Goal: Information Seeking & Learning: Learn about a topic

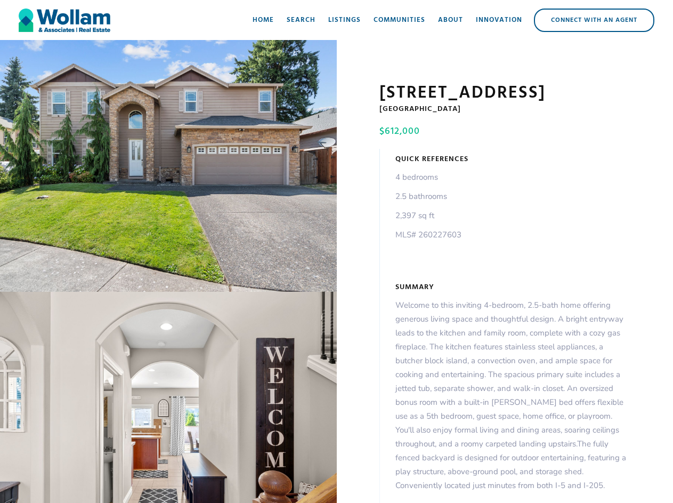
click at [168, 168] on div "open lightbox" at bounding box center [168, 166] width 337 height 252
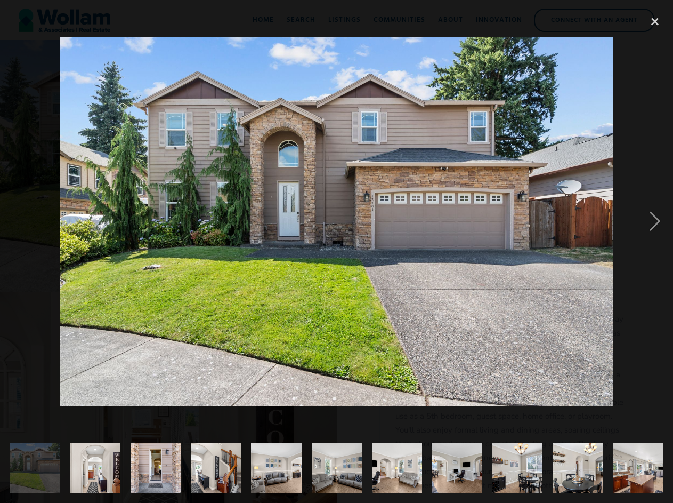
click at [168, 399] on div at bounding box center [336, 221] width 673 height 422
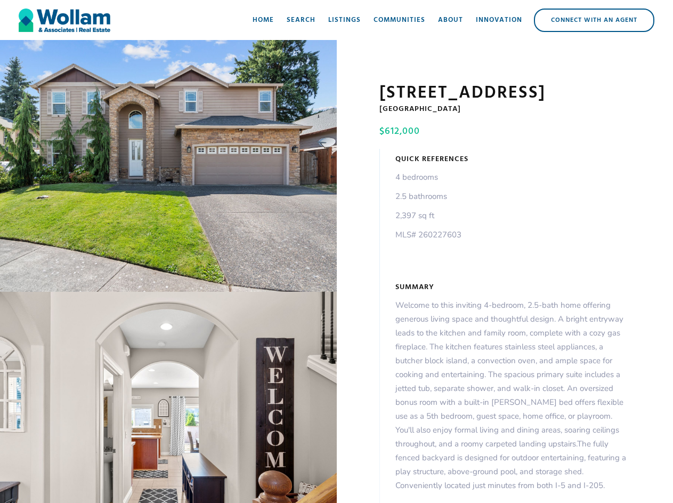
click at [168, 168] on div "open lightbox" at bounding box center [168, 166] width 337 height 252
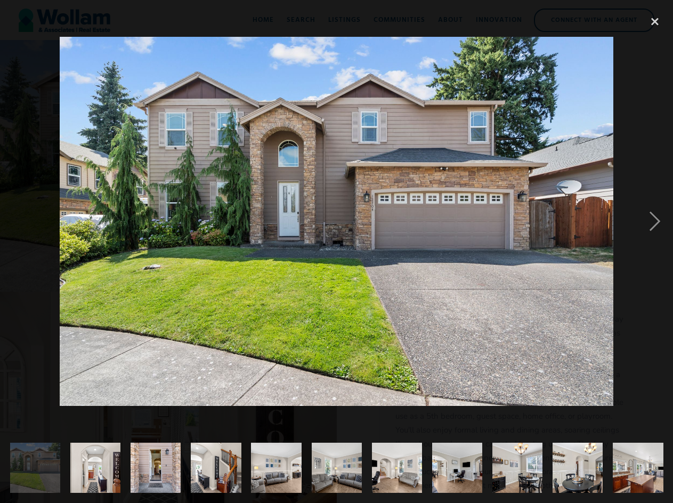
click at [168, 399] on div at bounding box center [336, 221] width 673 height 422
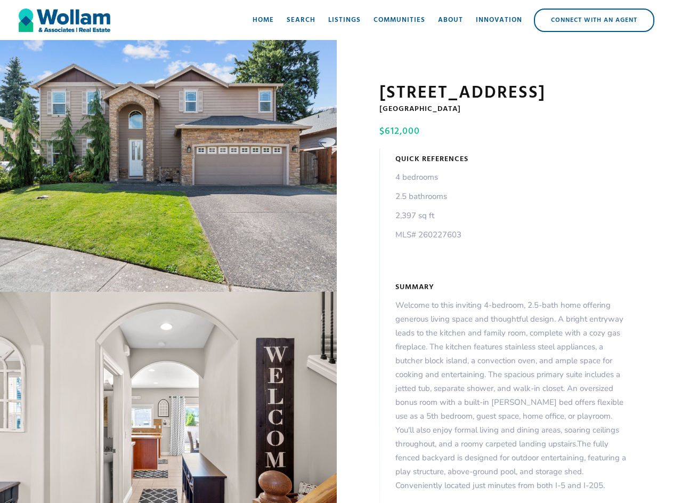
click at [168, 168] on div "open lightbox" at bounding box center [168, 166] width 337 height 252
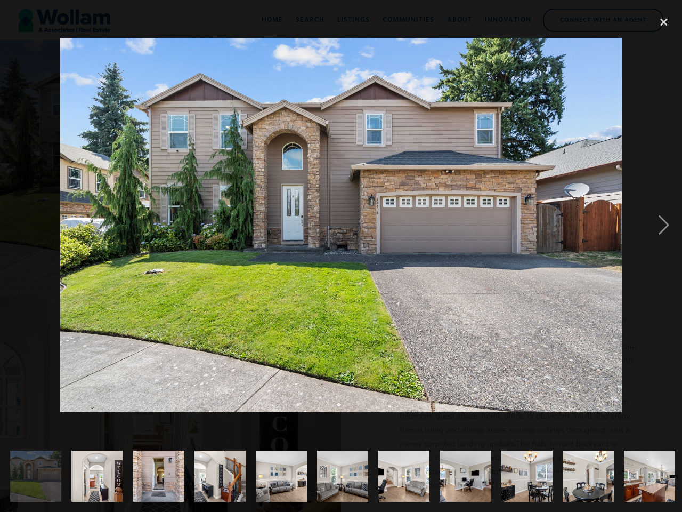
click at [168, 399] on img at bounding box center [340, 225] width 561 height 374
